Goal: Information Seeking & Learning: Learn about a topic

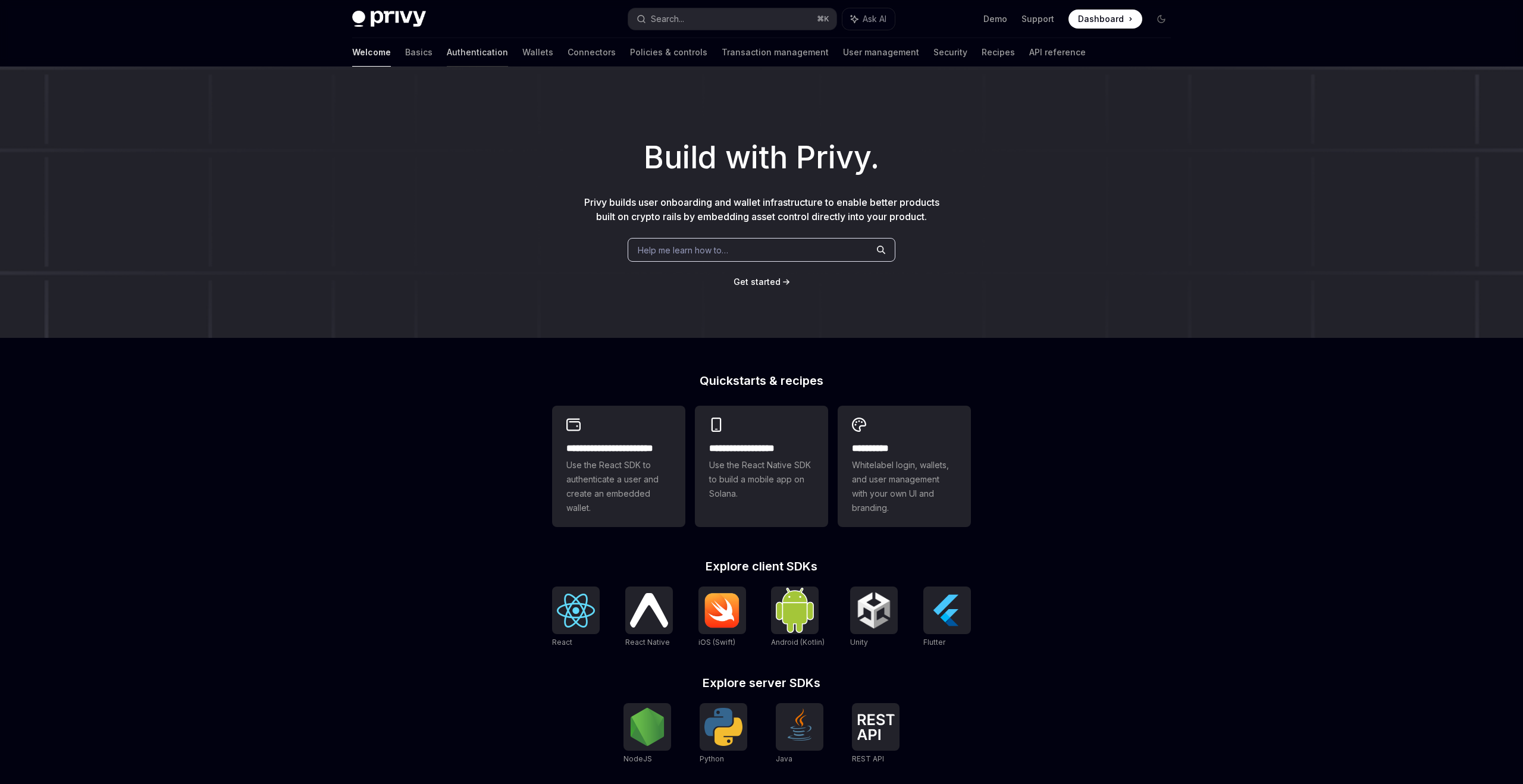
click at [447, 54] on link "Authentication" at bounding box center [478, 52] width 61 height 28
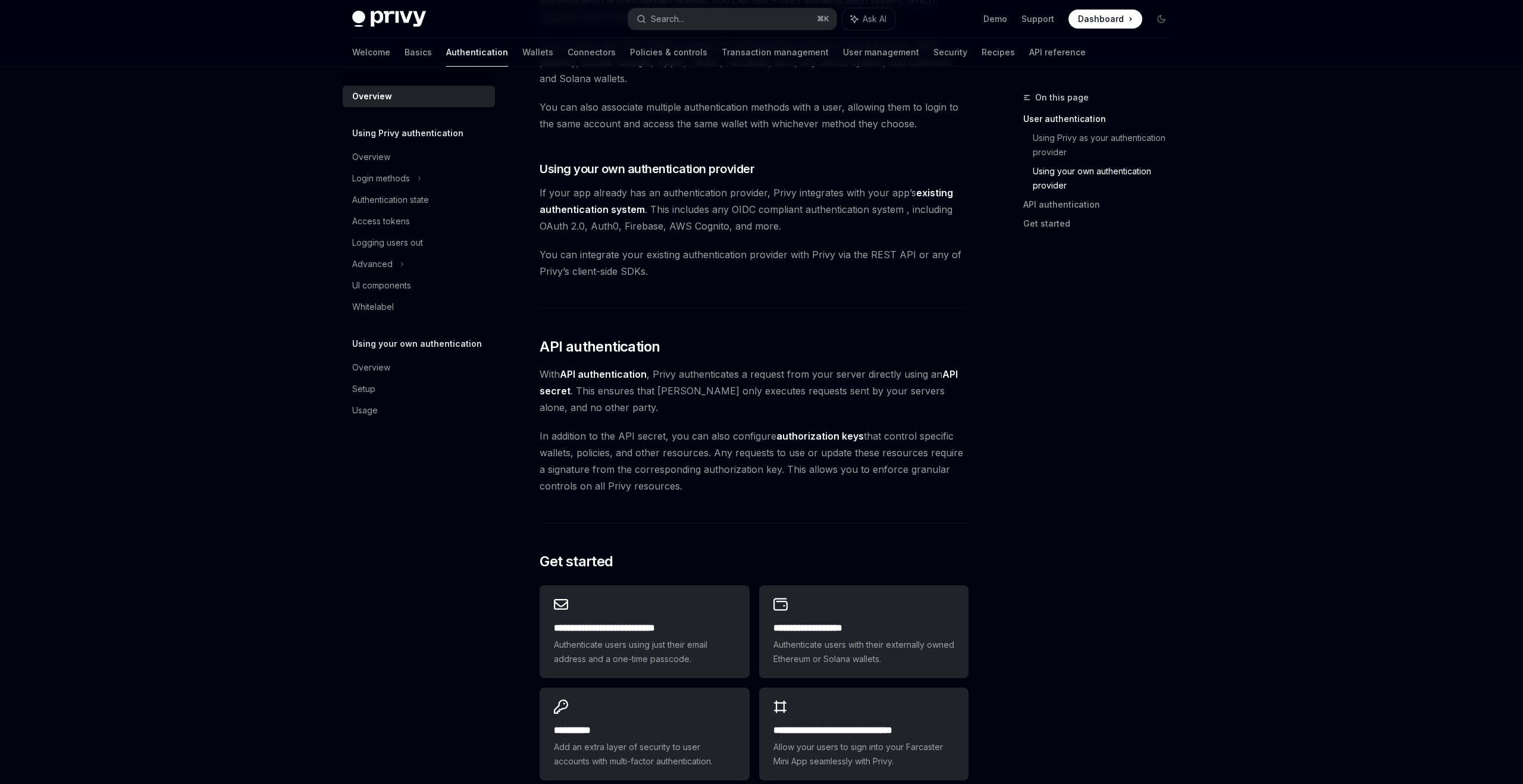
scroll to position [709, 0]
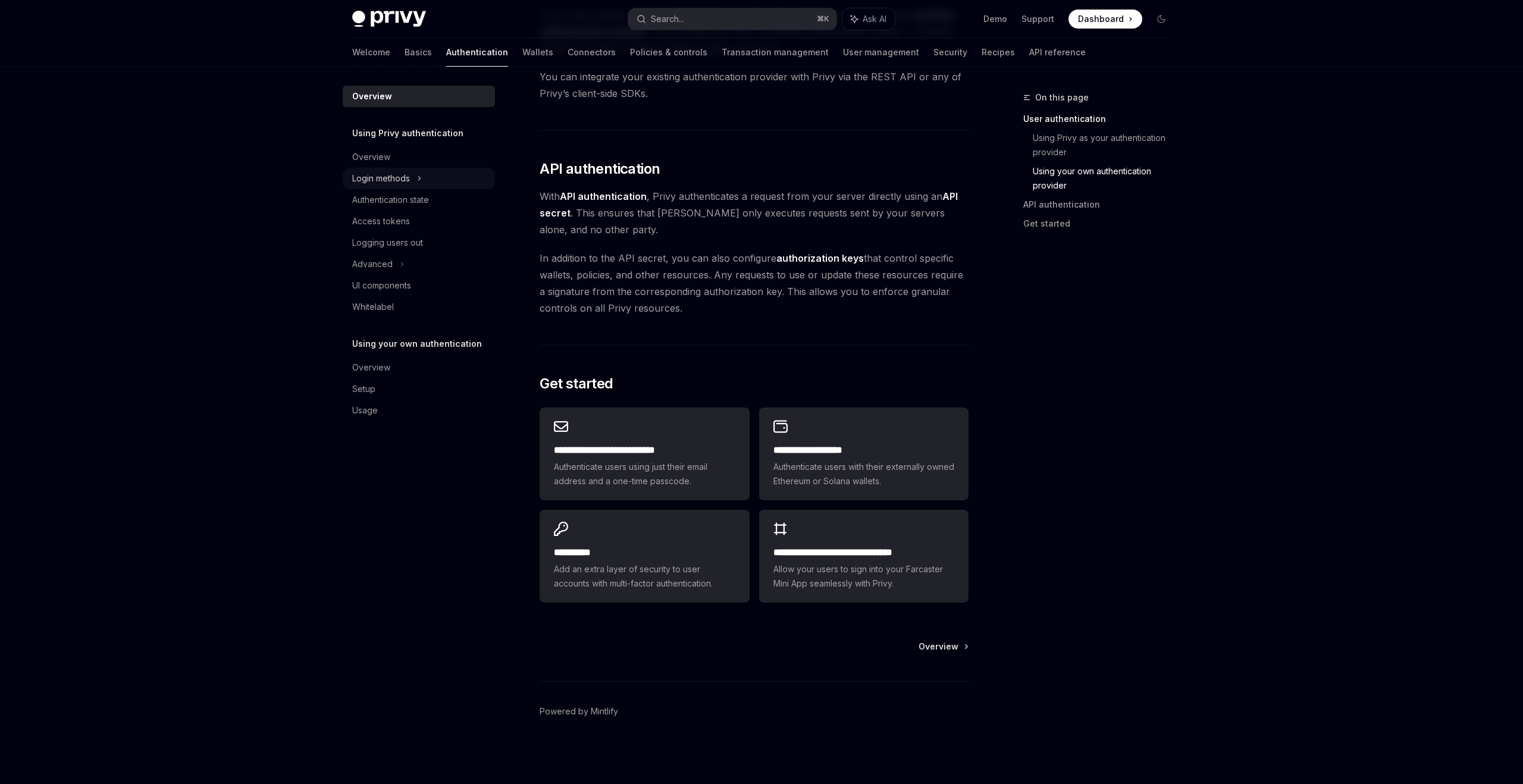
click at [398, 185] on div "Login methods" at bounding box center [381, 178] width 58 height 14
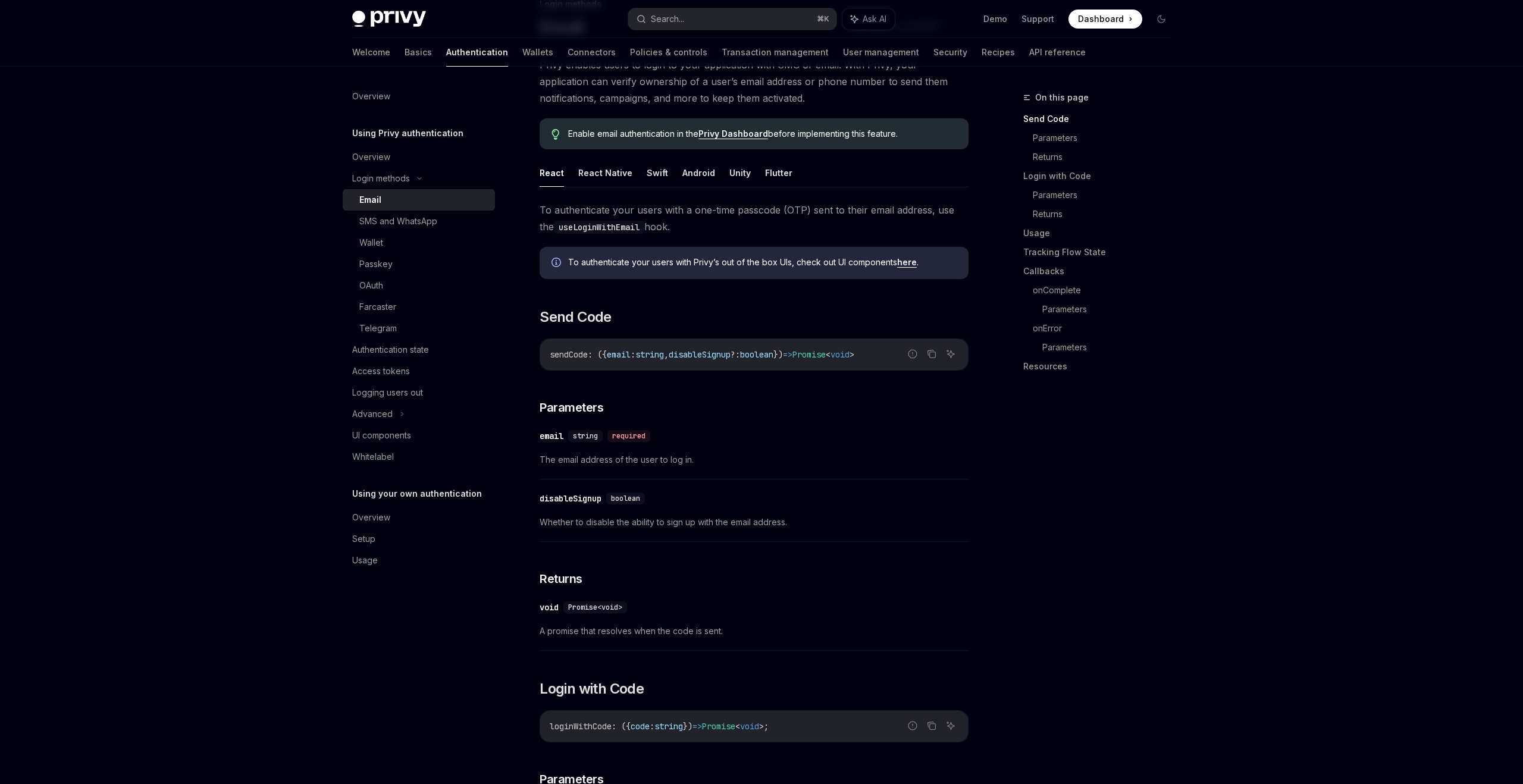
scroll to position [94, 0]
click at [452, 216] on div "SMS and WhatsApp" at bounding box center [423, 222] width 129 height 14
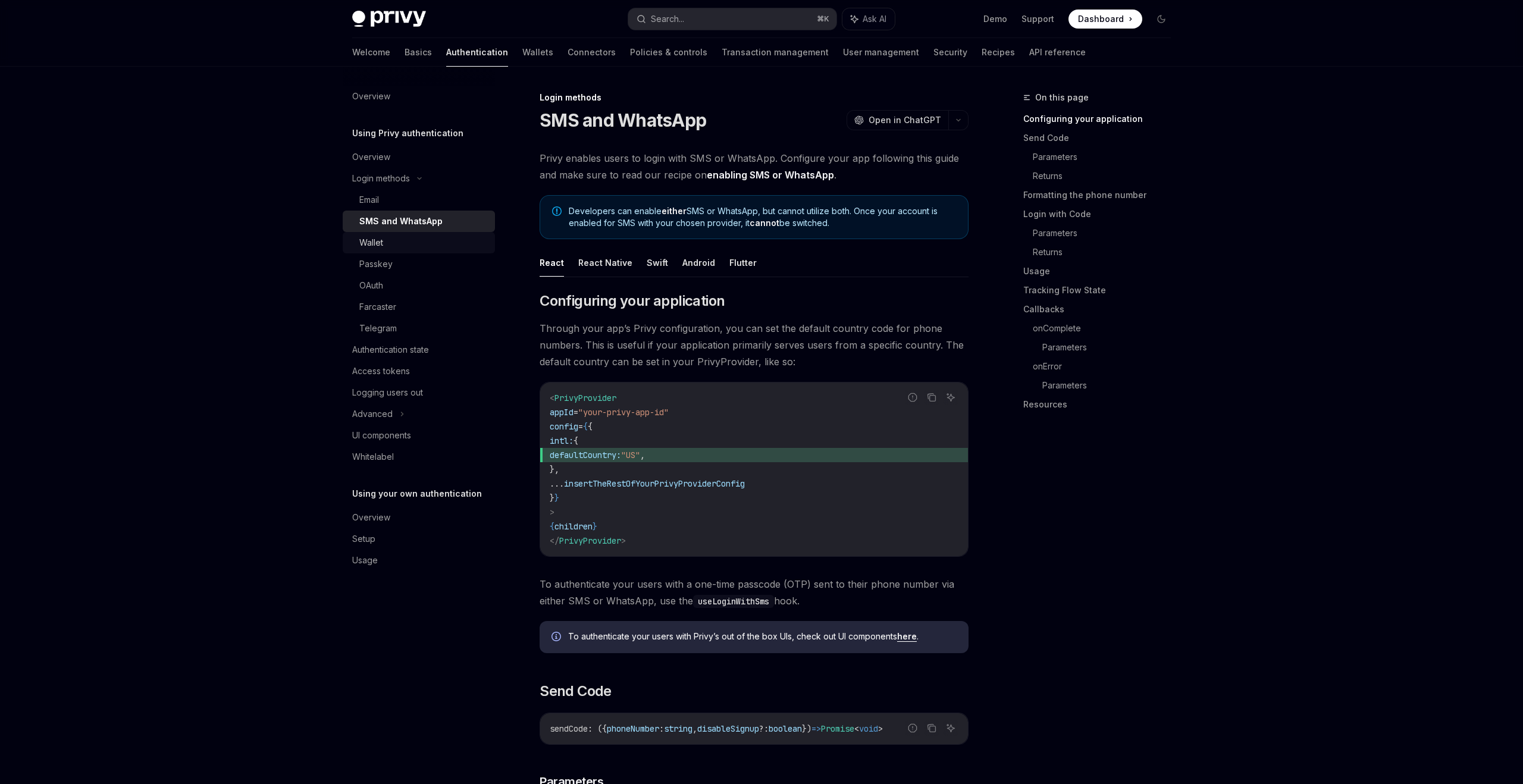
click at [437, 245] on div "Wallet" at bounding box center [423, 243] width 129 height 14
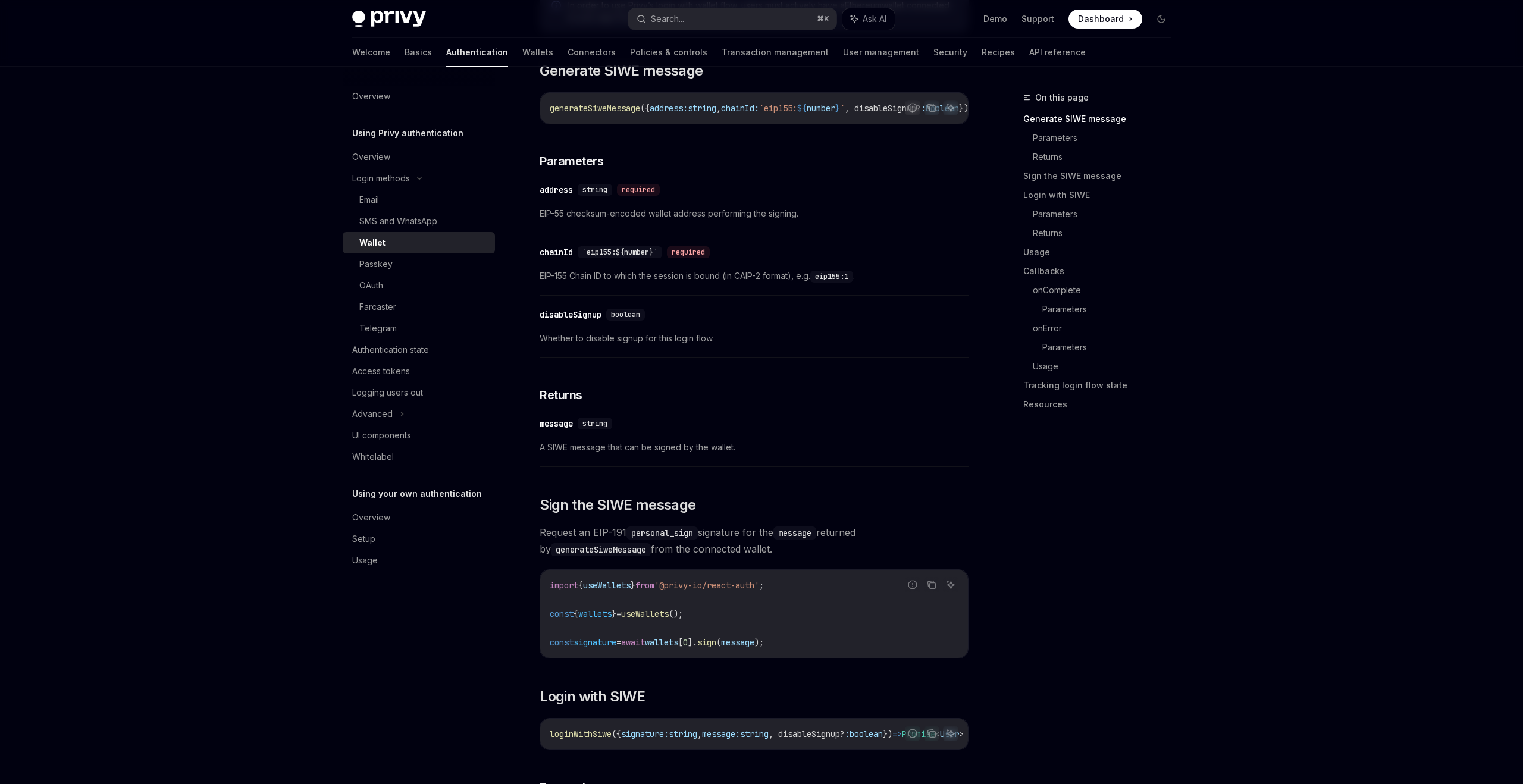
scroll to position [352, 0]
click at [422, 267] on div "Passkey" at bounding box center [423, 264] width 129 height 14
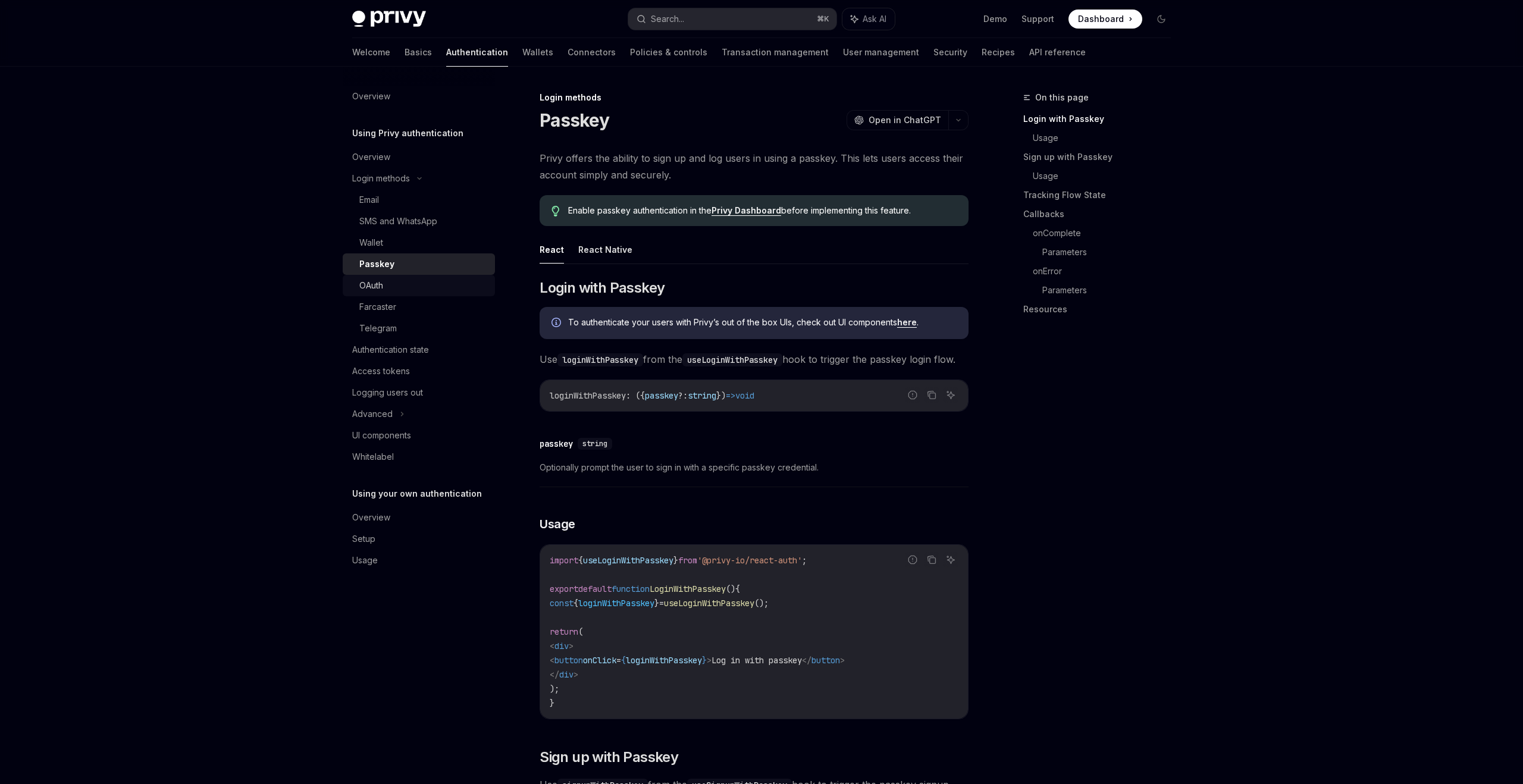
click at [418, 285] on div "OAuth" at bounding box center [423, 285] width 129 height 14
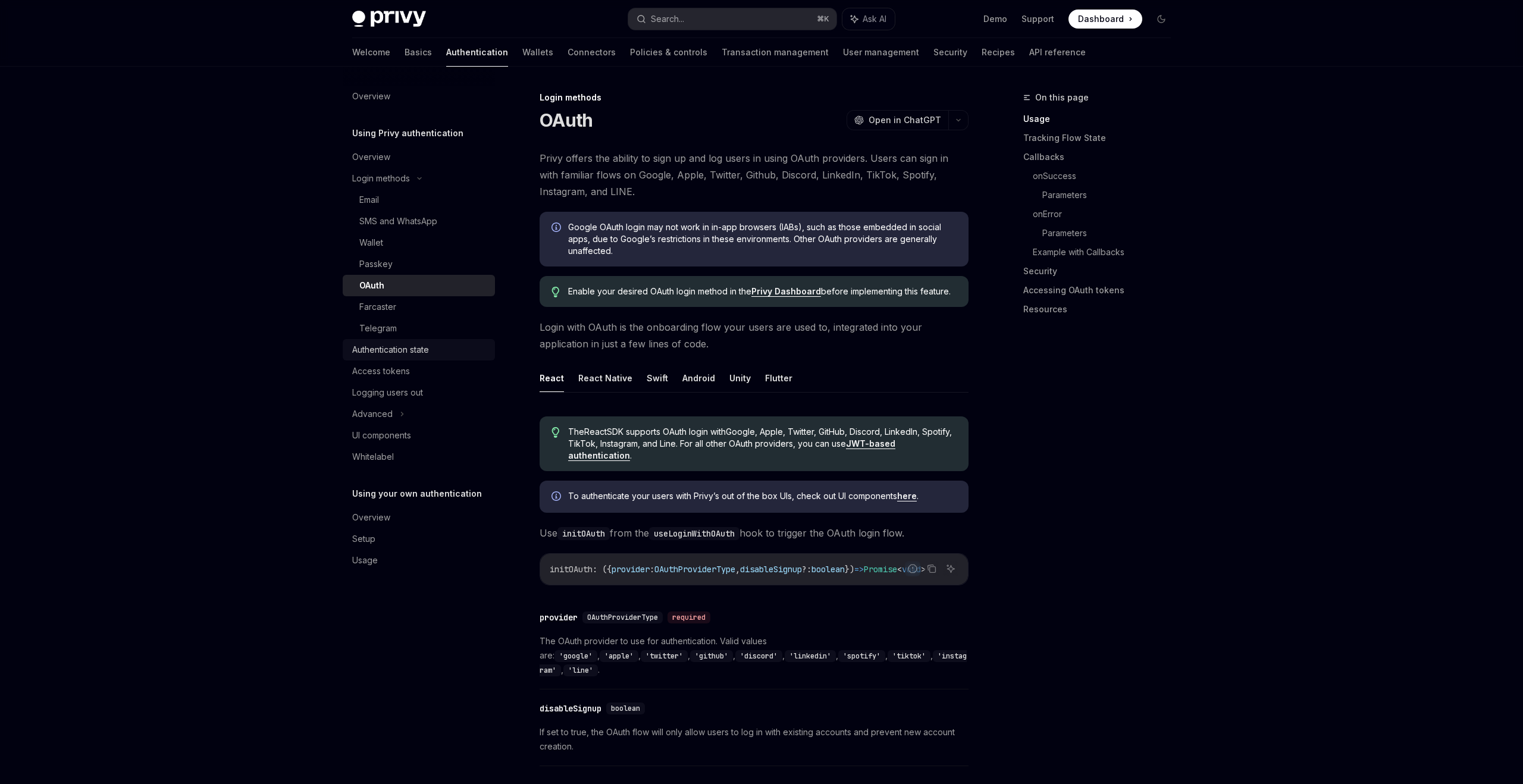
click at [438, 353] on div "Authentication state" at bounding box center [420, 349] width 136 height 14
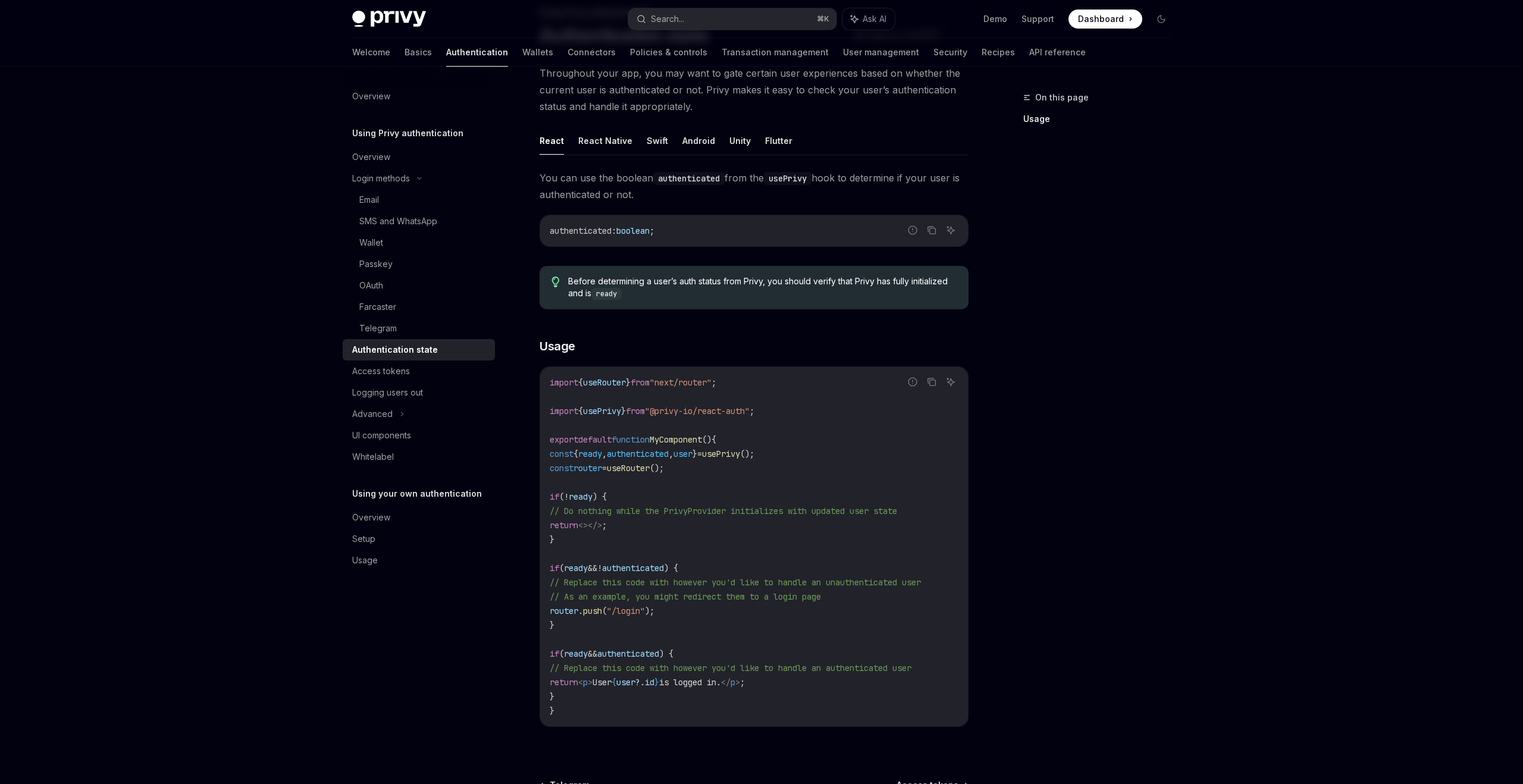
scroll to position [85, 0]
click at [441, 395] on div "Logging users out" at bounding box center [420, 393] width 136 height 14
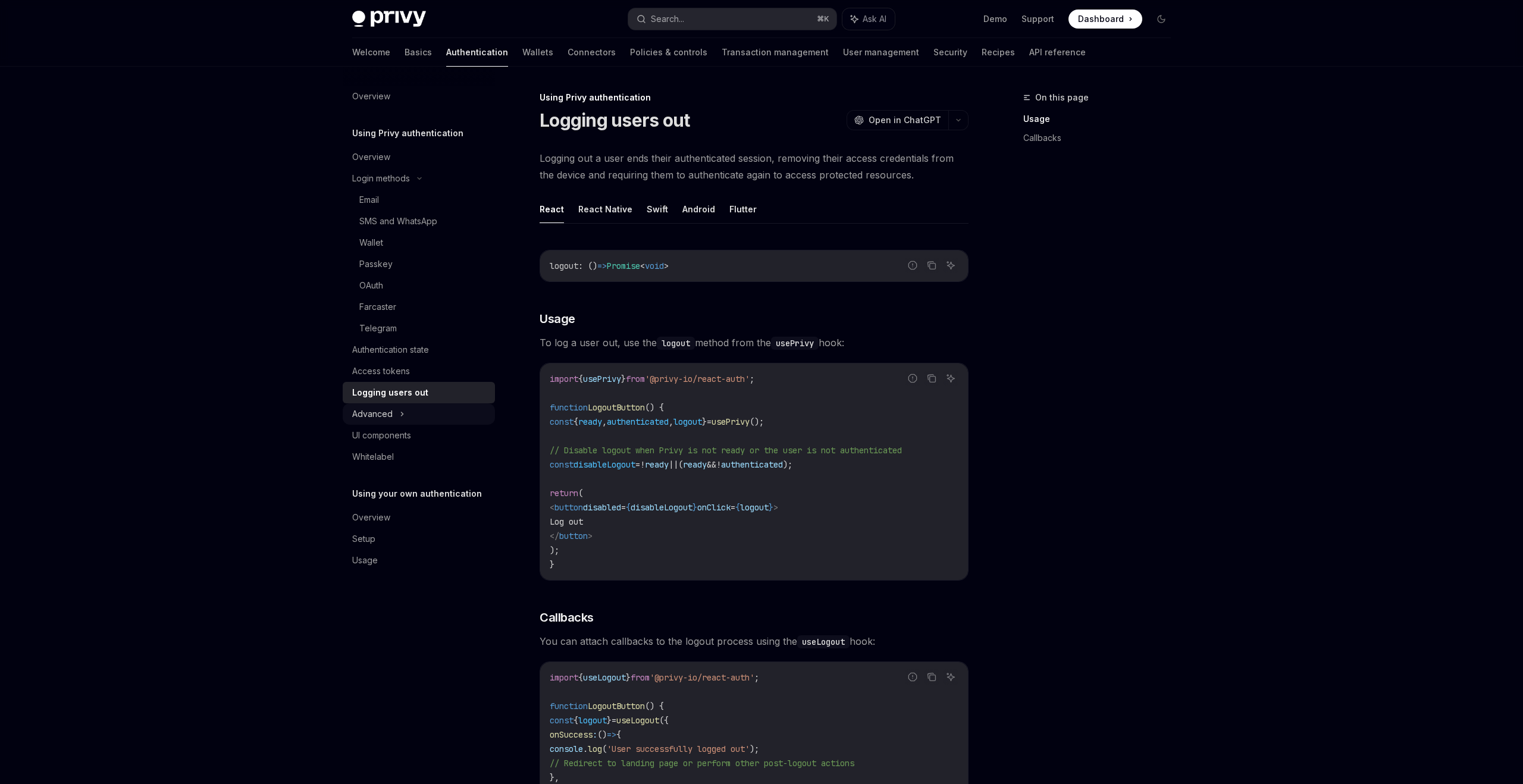
click at [421, 409] on div "Advanced" at bounding box center [419, 413] width 152 height 21
click at [446, 500] on div "UI components" at bounding box center [420, 499] width 136 height 14
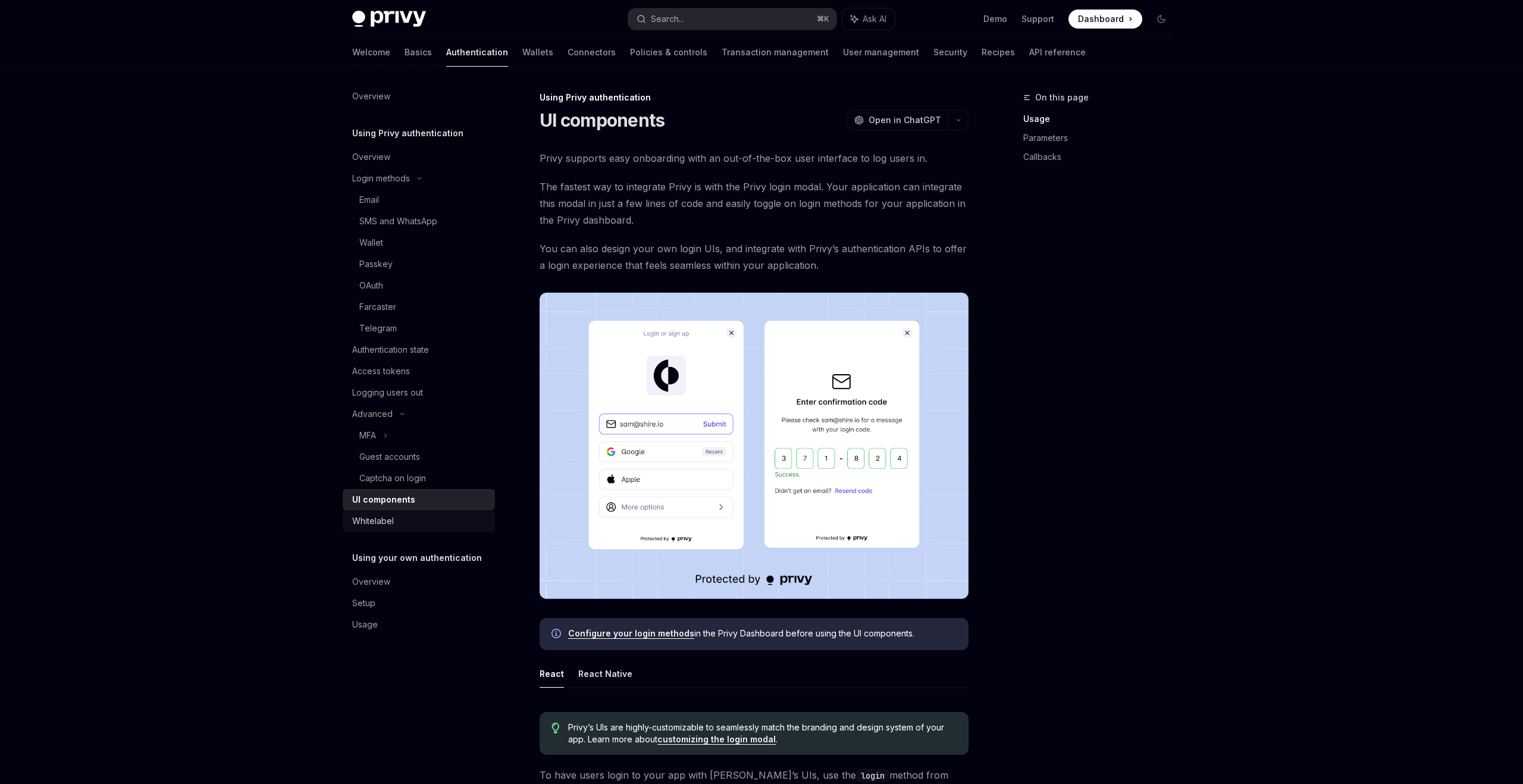
click at [431, 515] on div "Whitelabel" at bounding box center [420, 521] width 136 height 14
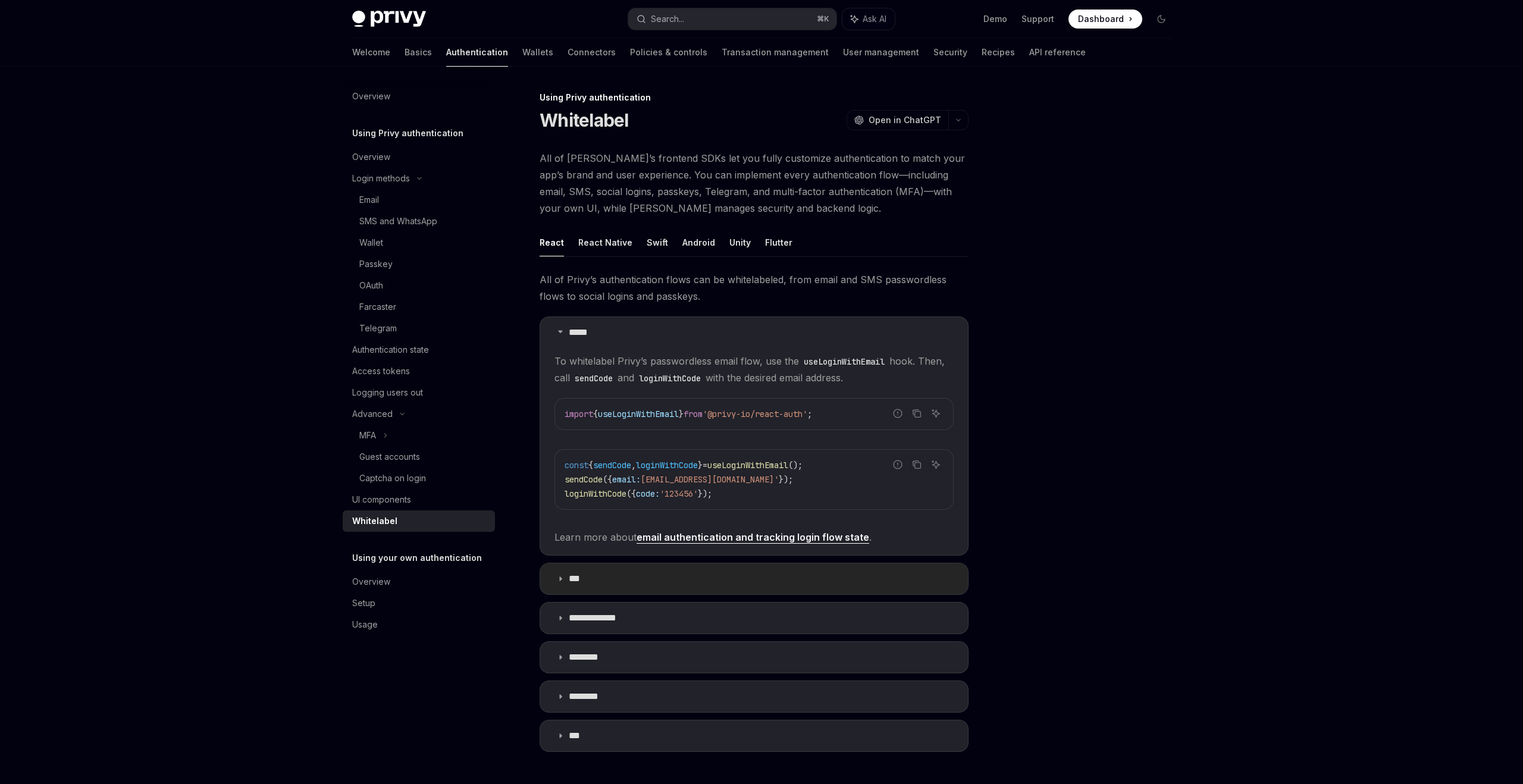
click at [617, 580] on summary "***" at bounding box center [754, 579] width 428 height 31
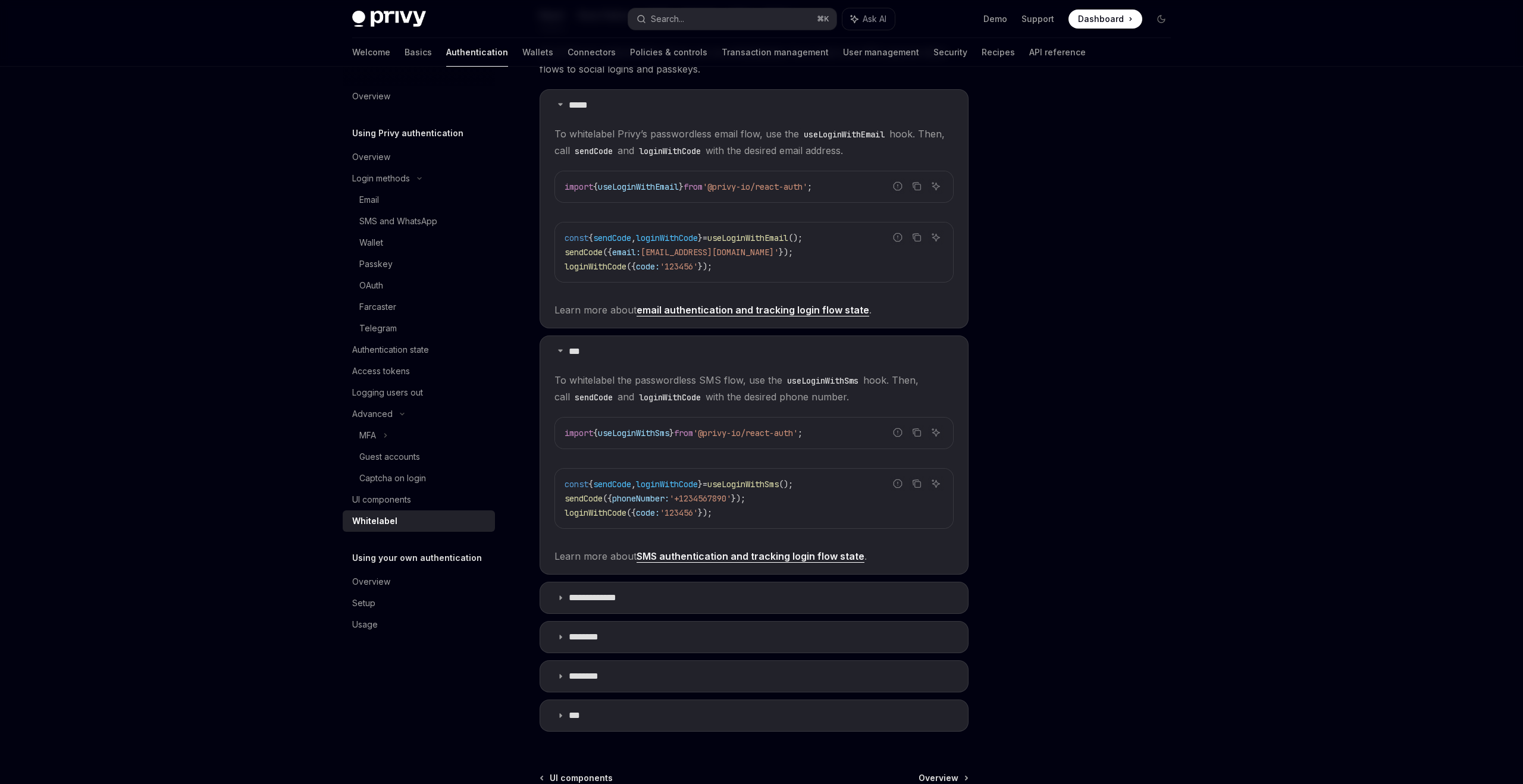
scroll to position [298, 0]
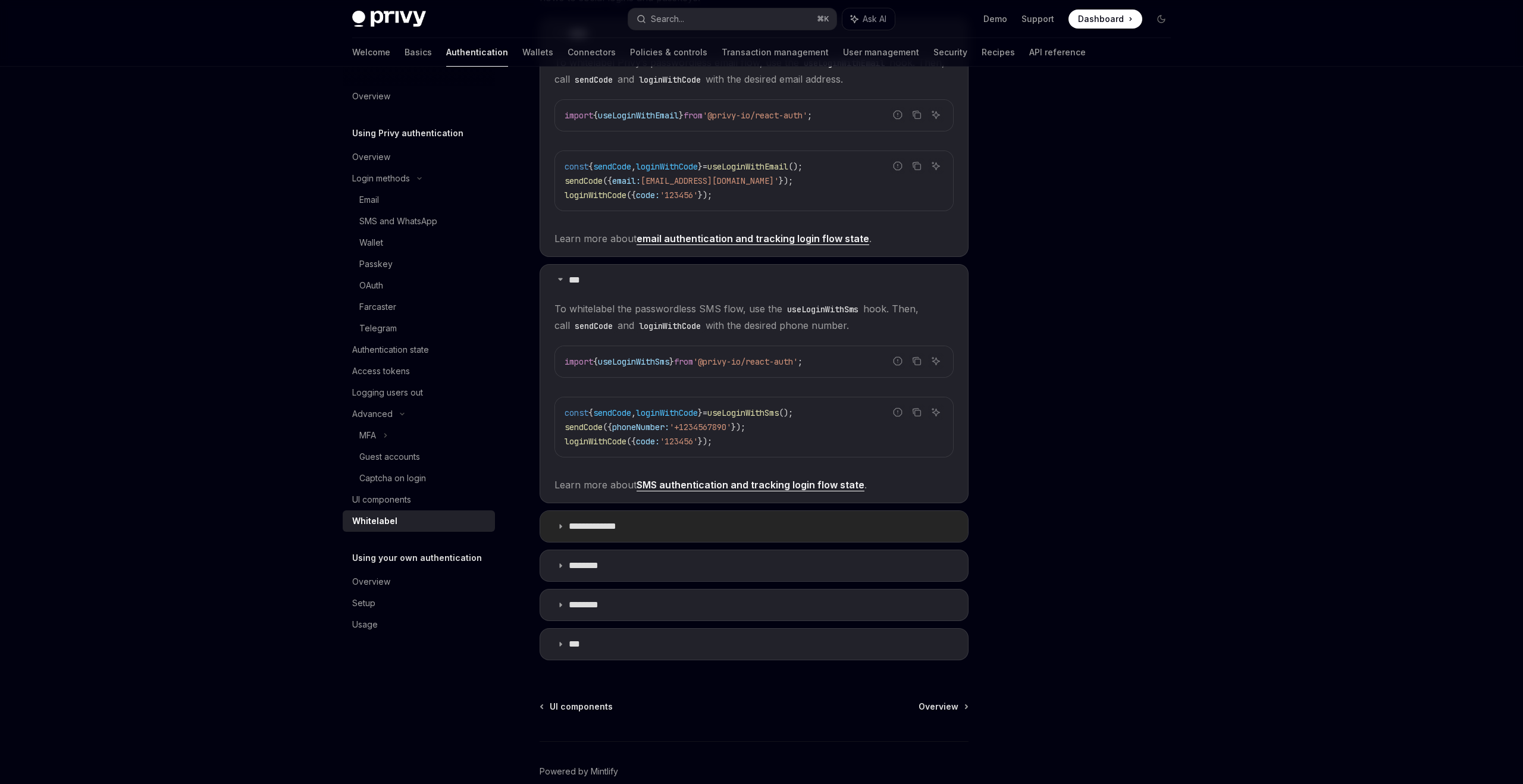
click at [642, 527] on summary "**********" at bounding box center [754, 526] width 428 height 31
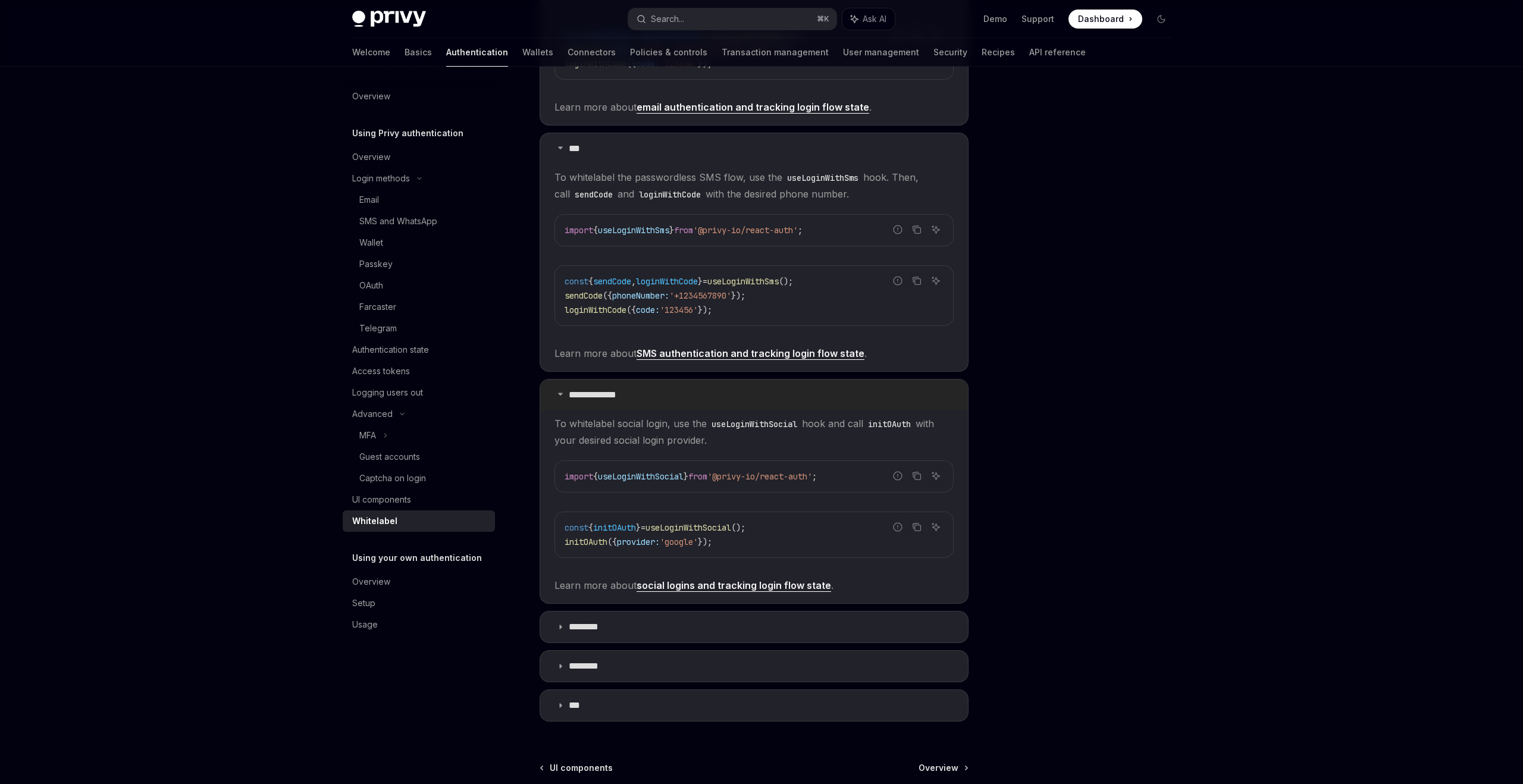
scroll to position [431, 0]
click at [643, 632] on summary "********" at bounding box center [754, 626] width 428 height 31
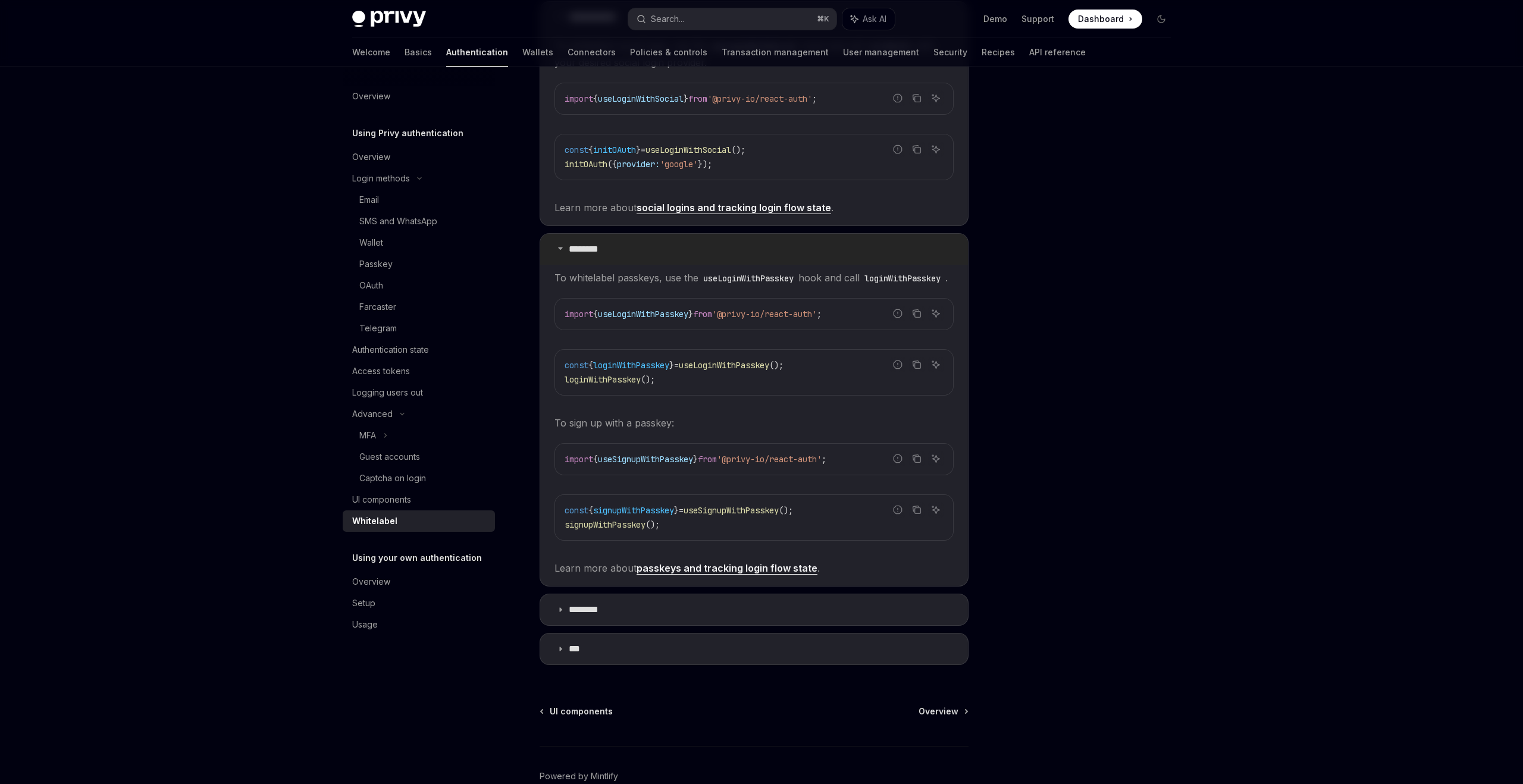
scroll to position [889, 0]
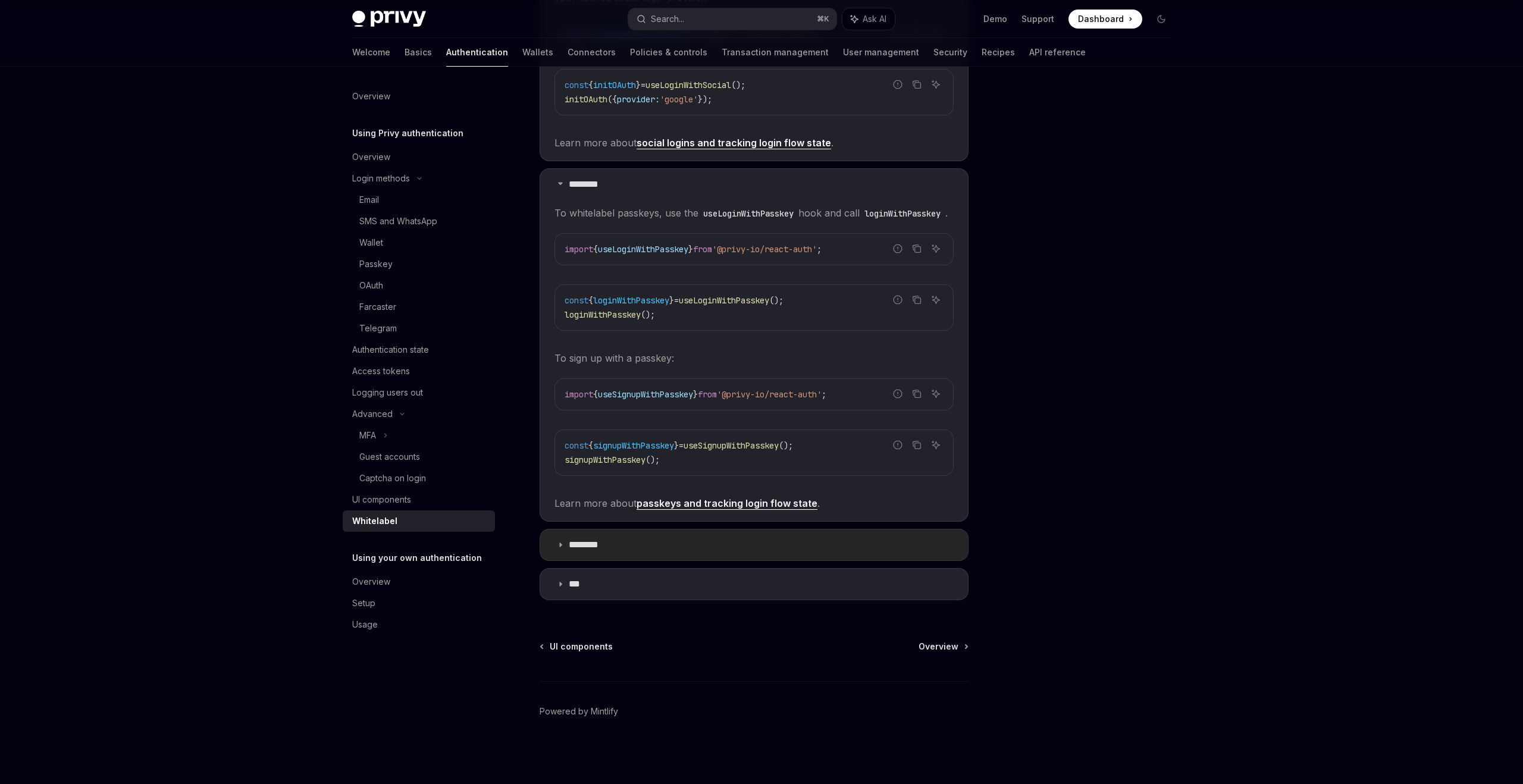
click at [655, 547] on summary "********" at bounding box center [754, 545] width 428 height 31
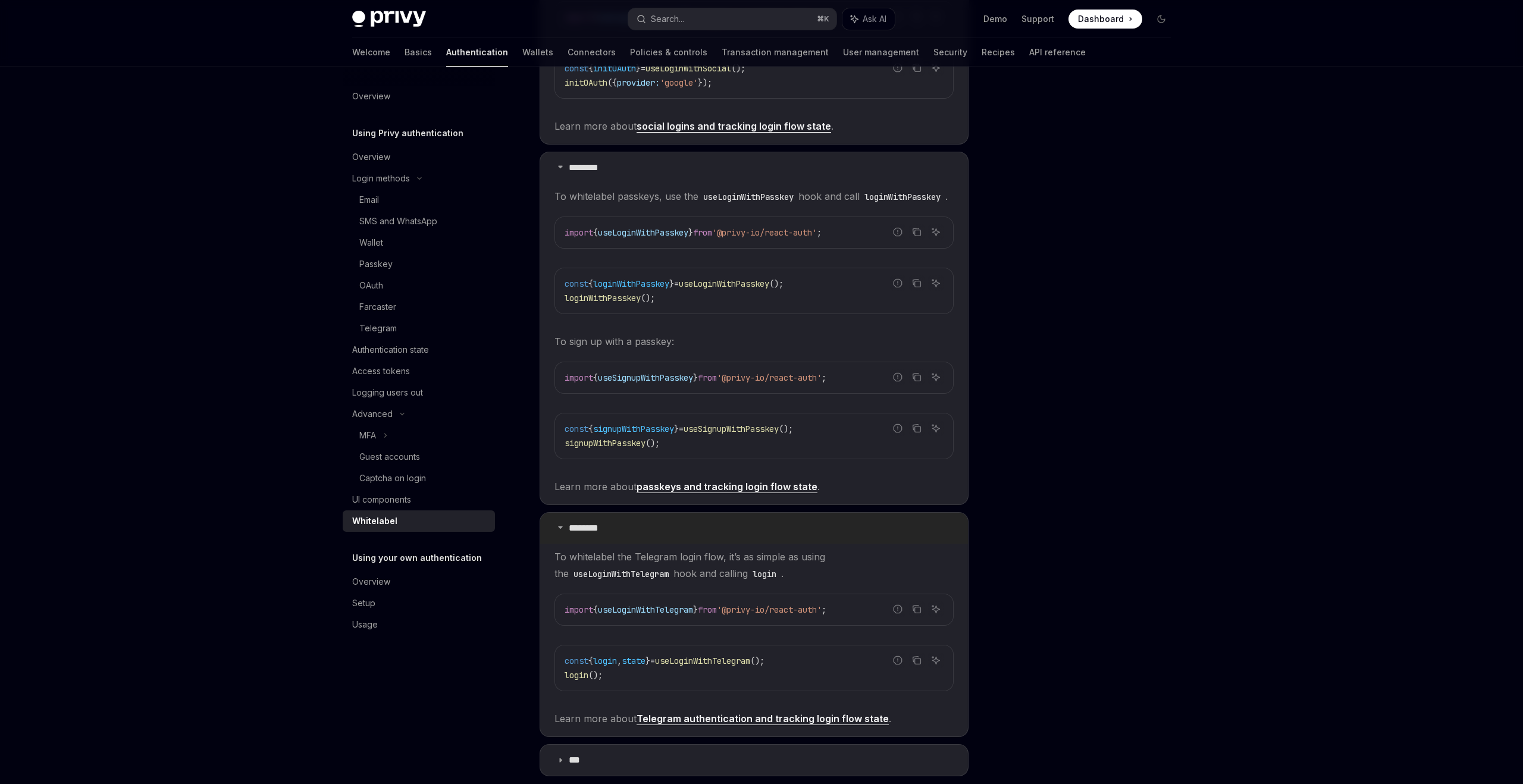
scroll to position [1082, 0]
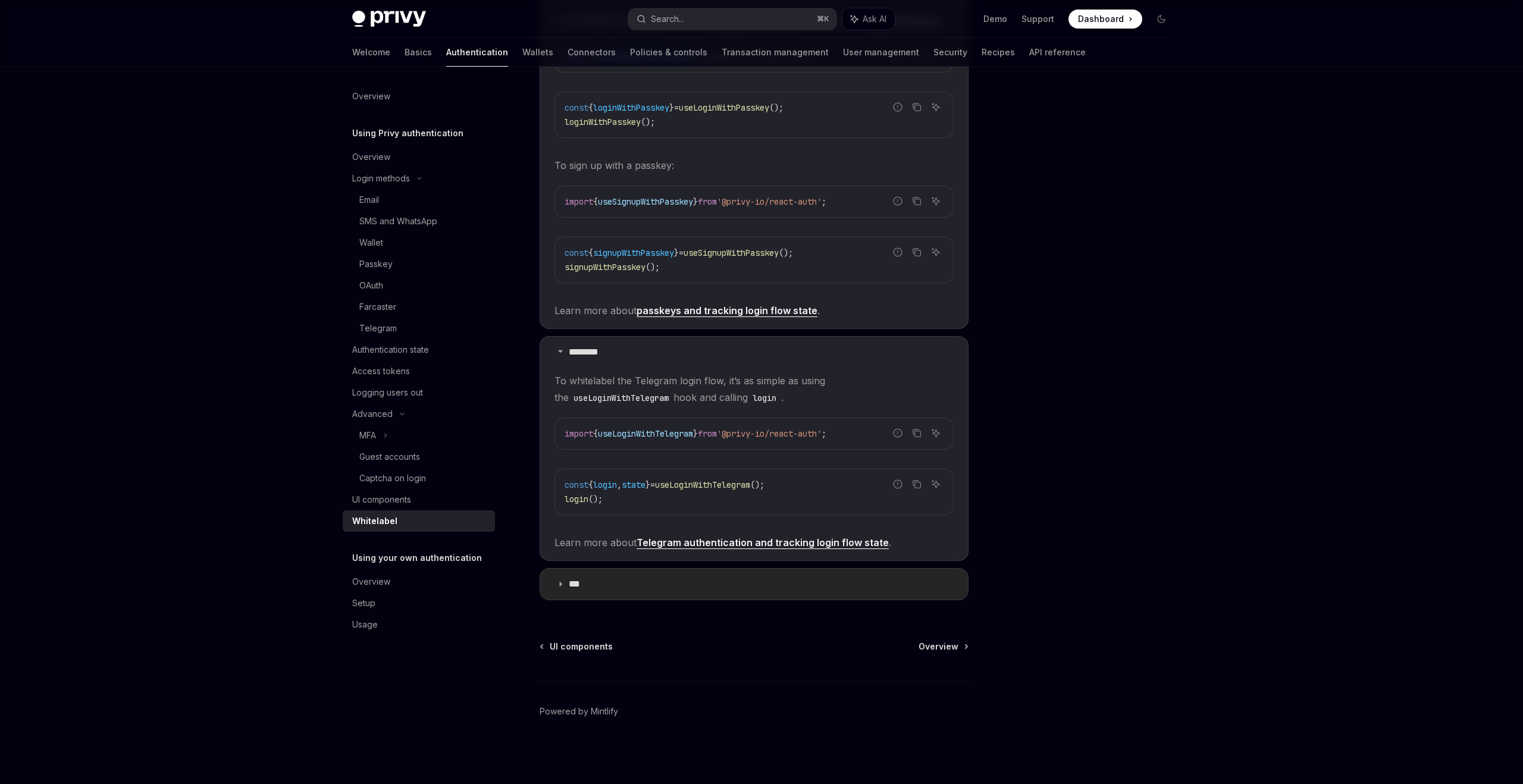
click at [649, 579] on summary "***" at bounding box center [754, 584] width 428 height 31
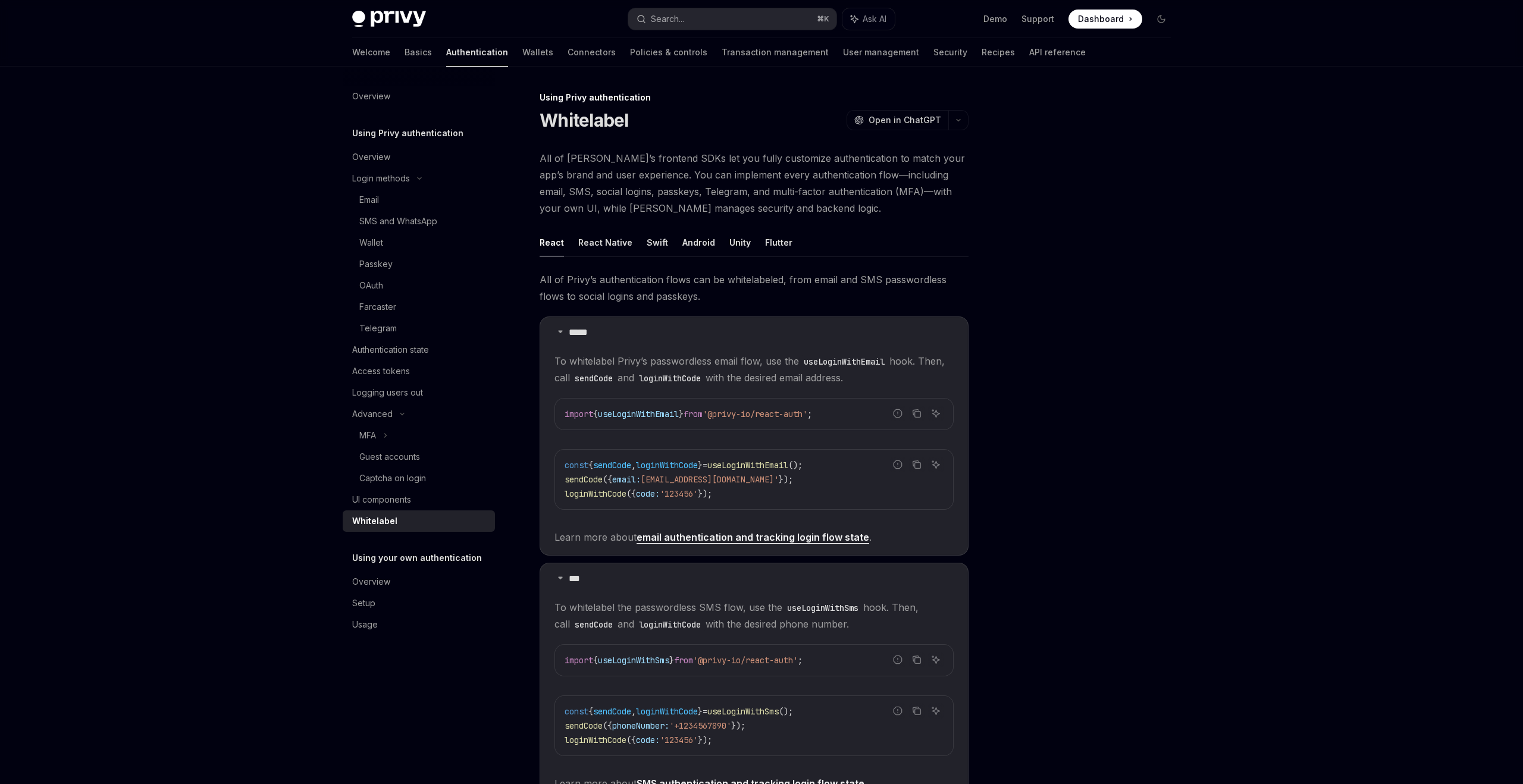
click at [495, 59] on div "Welcome Basics Authentication Wallets Connectors Policies & controls Transactio…" at bounding box center [719, 52] width 733 height 28
click at [522, 56] on link "Wallets" at bounding box center [538, 52] width 31 height 28
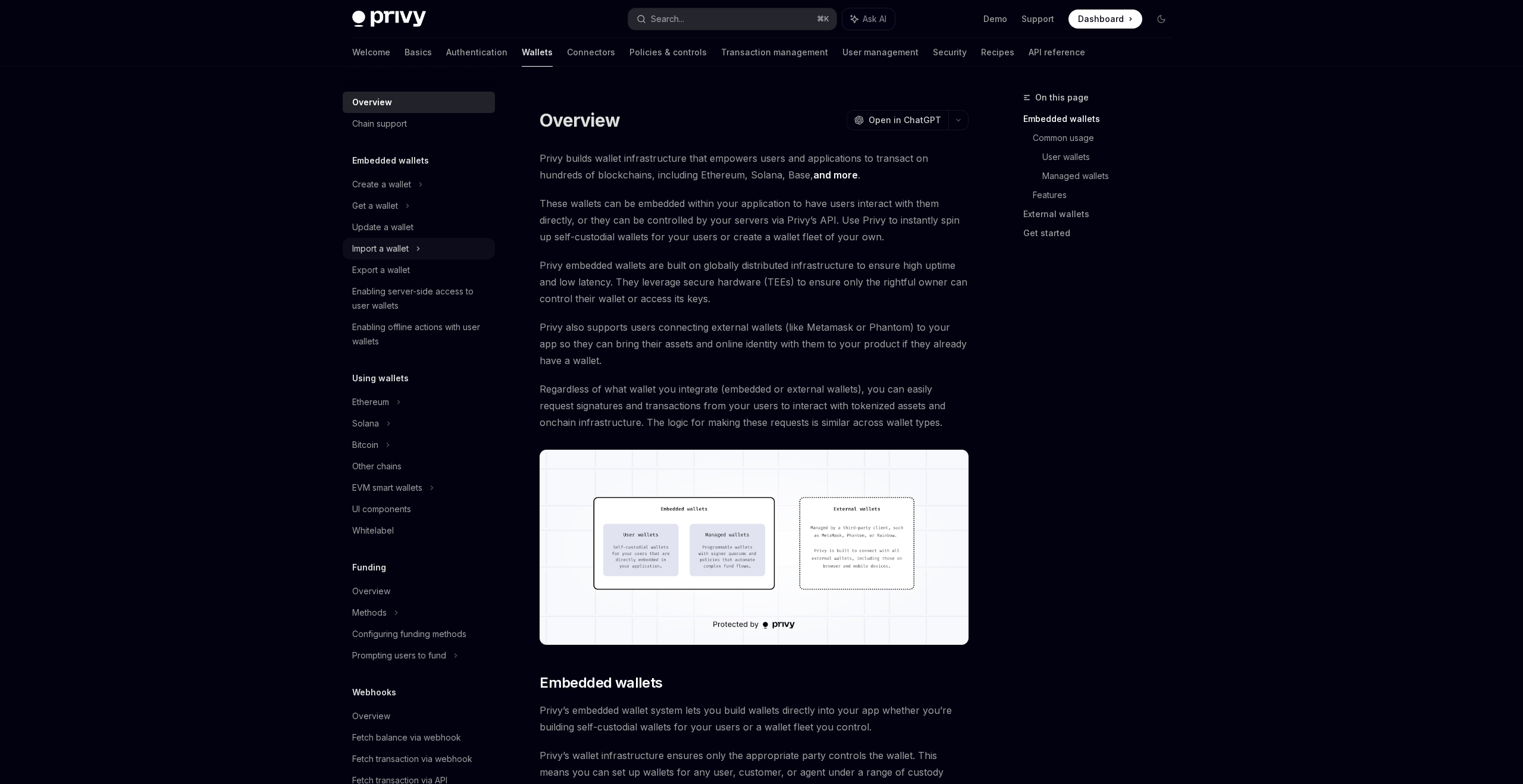
click at [426, 253] on div "Import a wallet" at bounding box center [419, 248] width 152 height 21
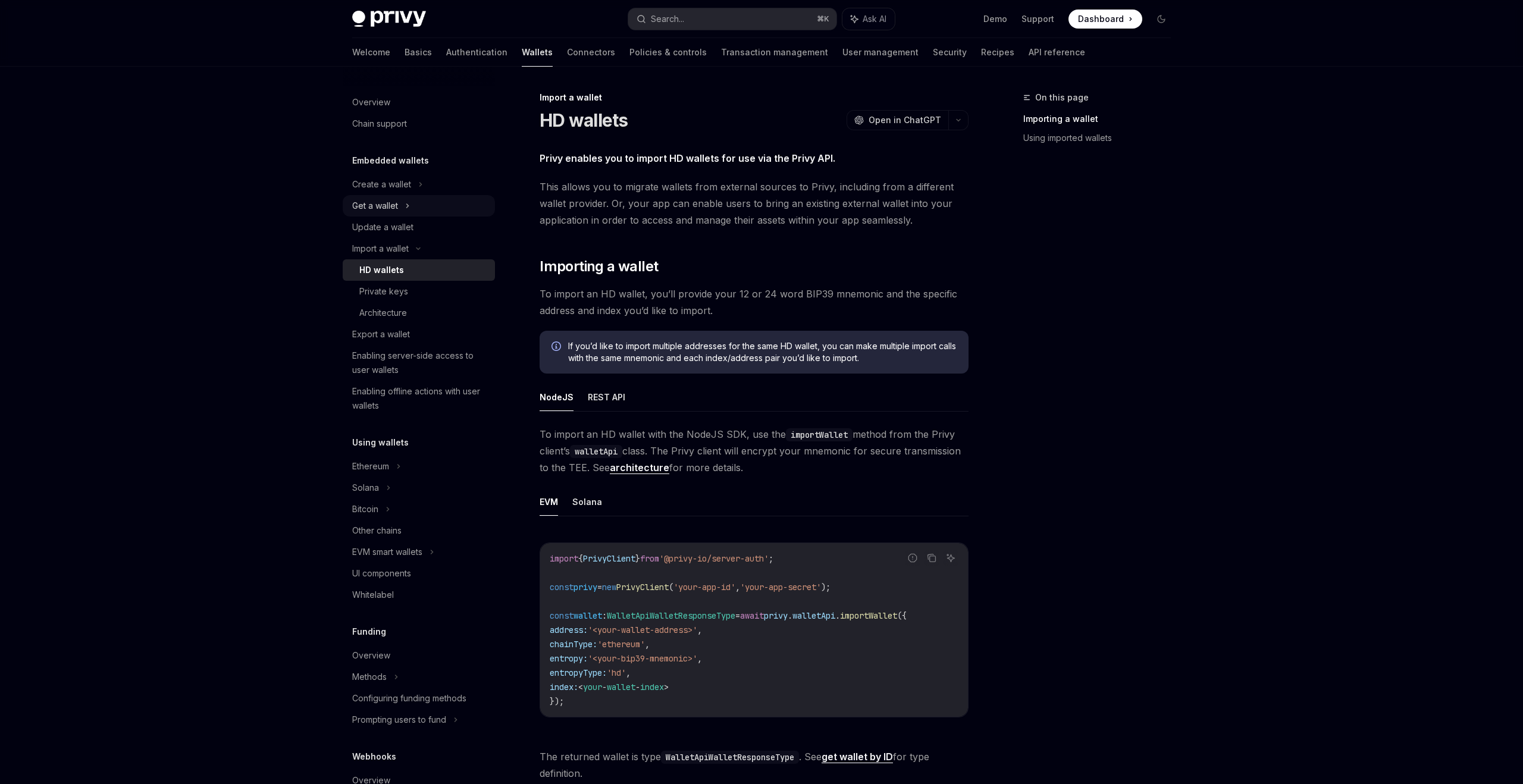
click at [428, 204] on div "Get a wallet" at bounding box center [419, 205] width 152 height 21
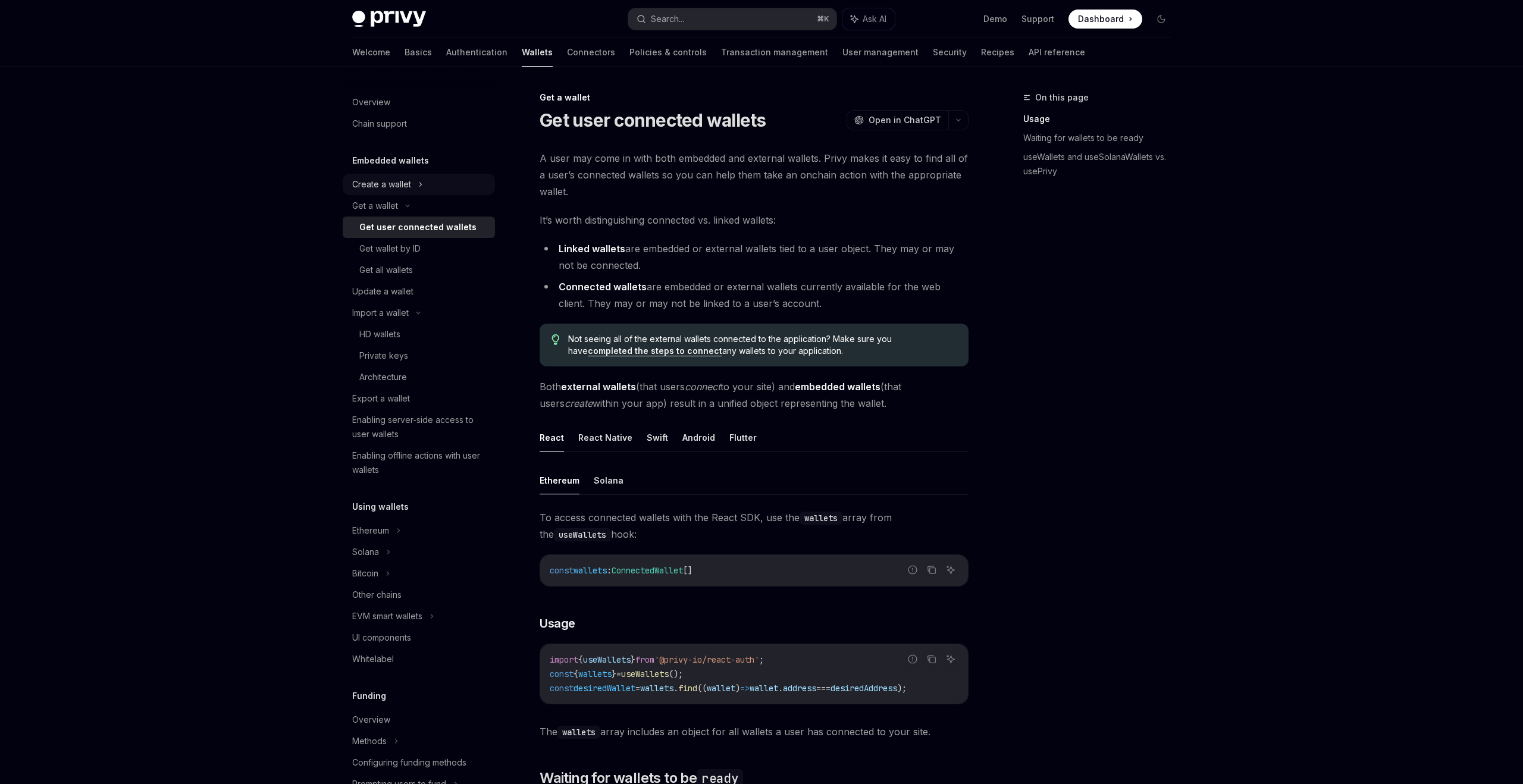
click at [445, 191] on div "Create a wallet" at bounding box center [419, 184] width 152 height 21
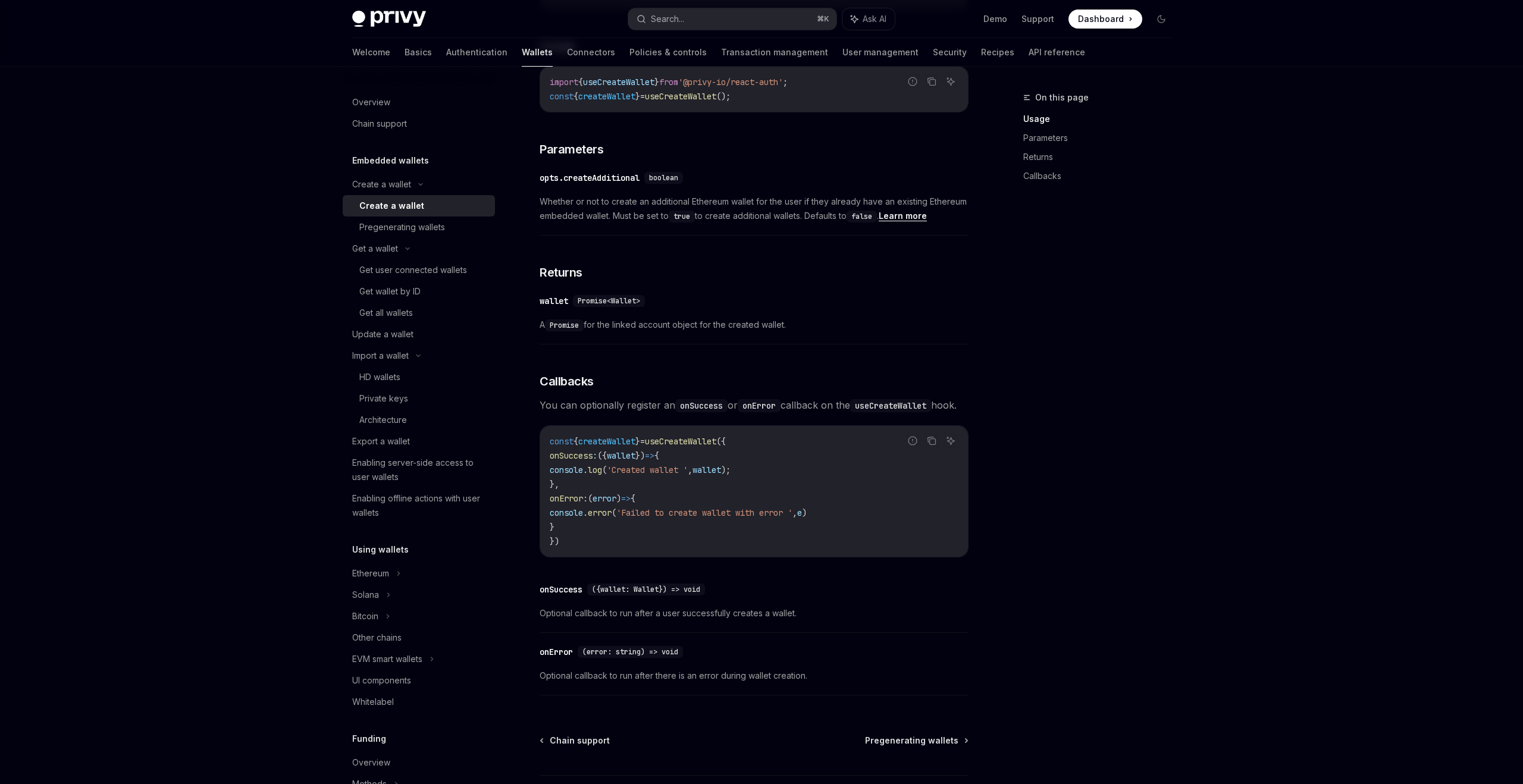
scroll to position [70, 0]
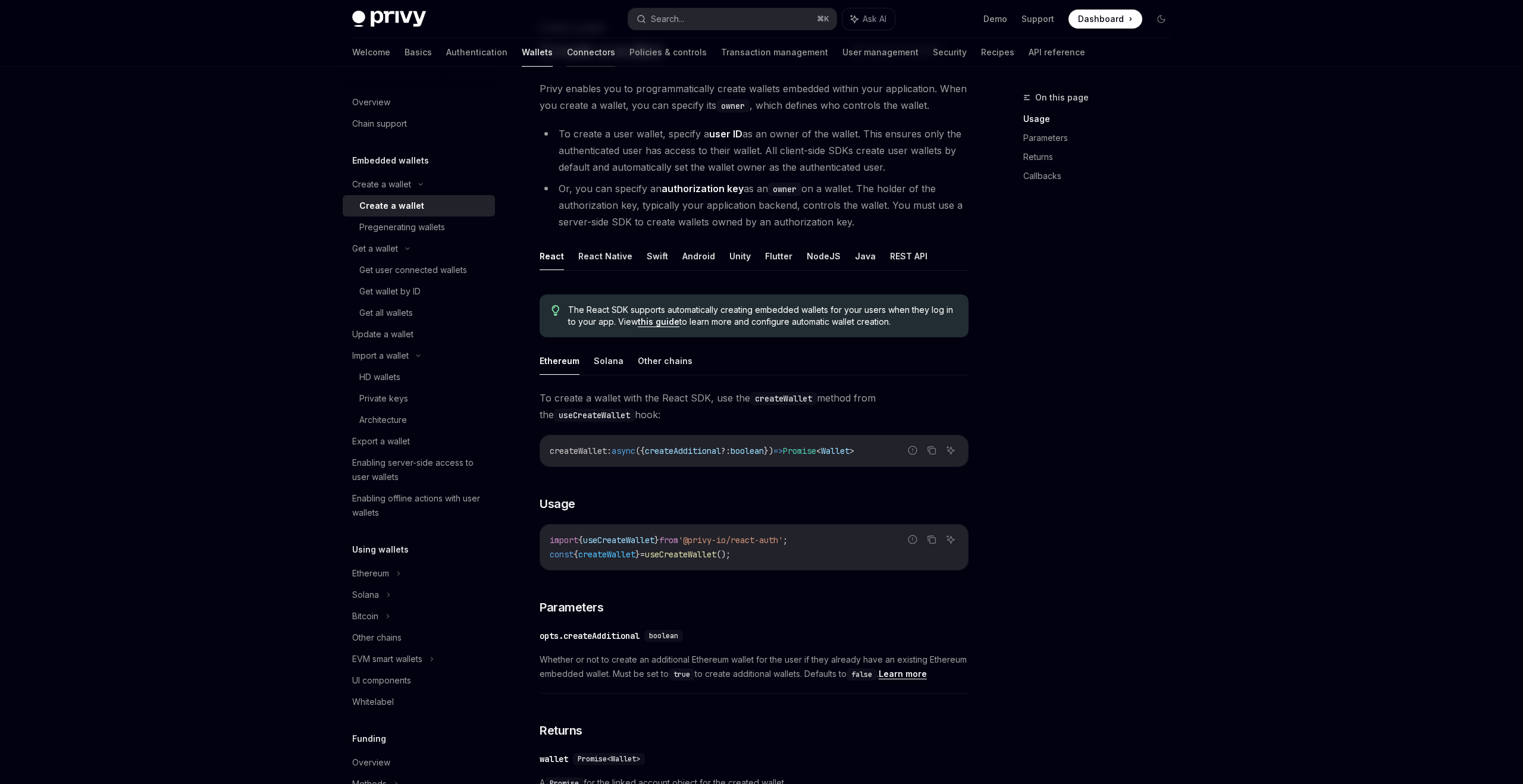
click at [567, 53] on link "Connectors" at bounding box center [591, 52] width 48 height 28
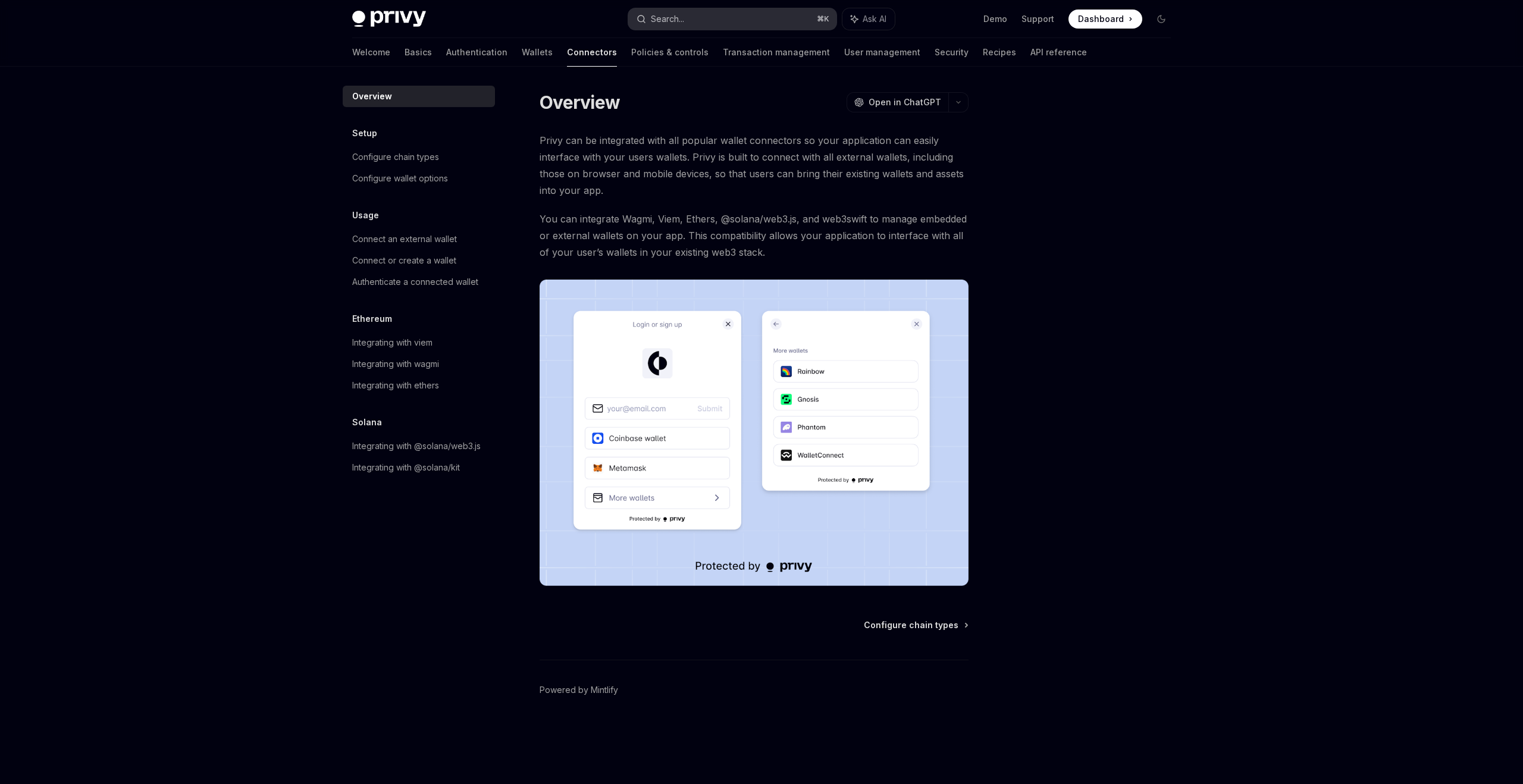
type textarea "*"
